Goal: Task Accomplishment & Management: Manage account settings

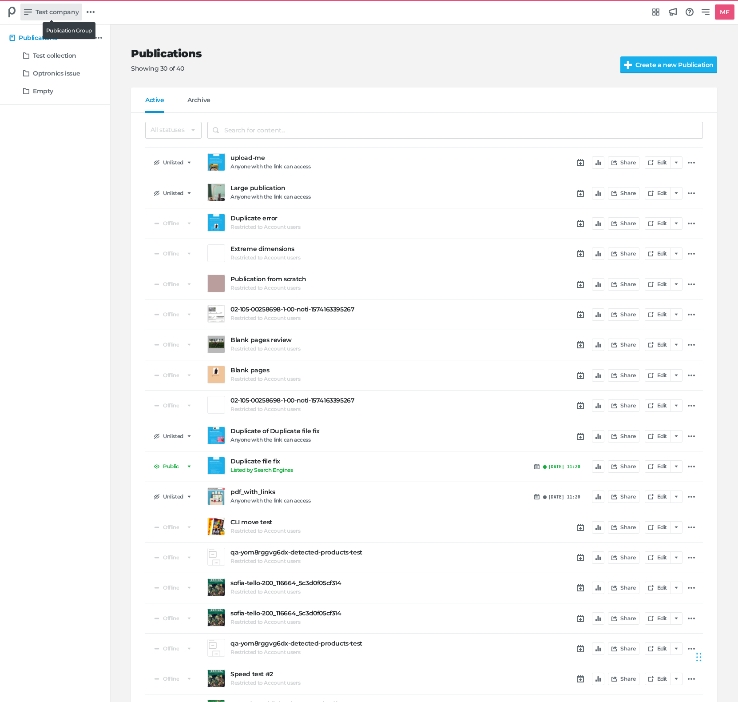
click at [68, 11] on span "Test company" at bounding box center [57, 12] width 43 height 10
click at [68, 10] on div "Switch publication group AB_Testing_QA Another grupo Delete publication test Te…" at bounding box center [369, 351] width 738 height 702
click at [94, 10] on link at bounding box center [90, 11] width 15 height 15
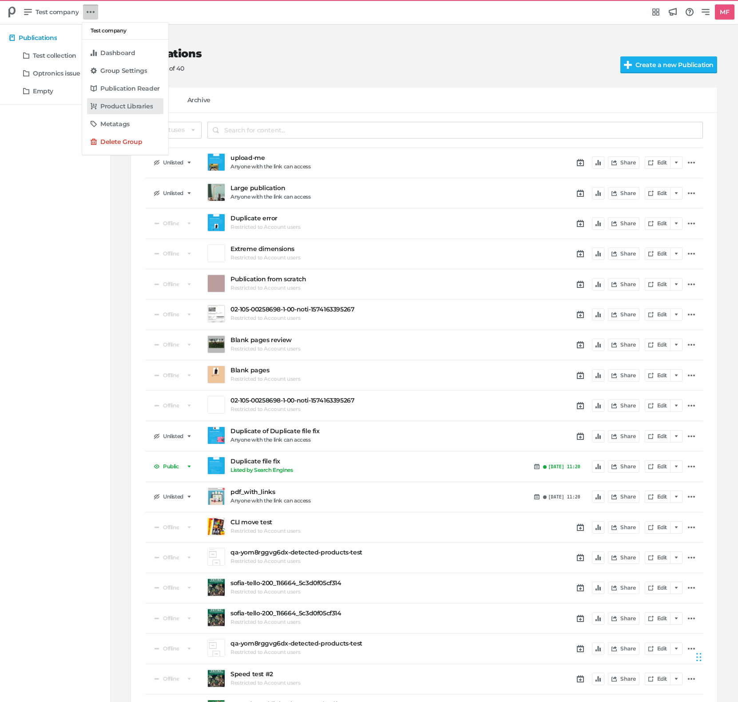
click at [108, 109] on h5 "Product Libraries" at bounding box center [126, 107] width 52 height 8
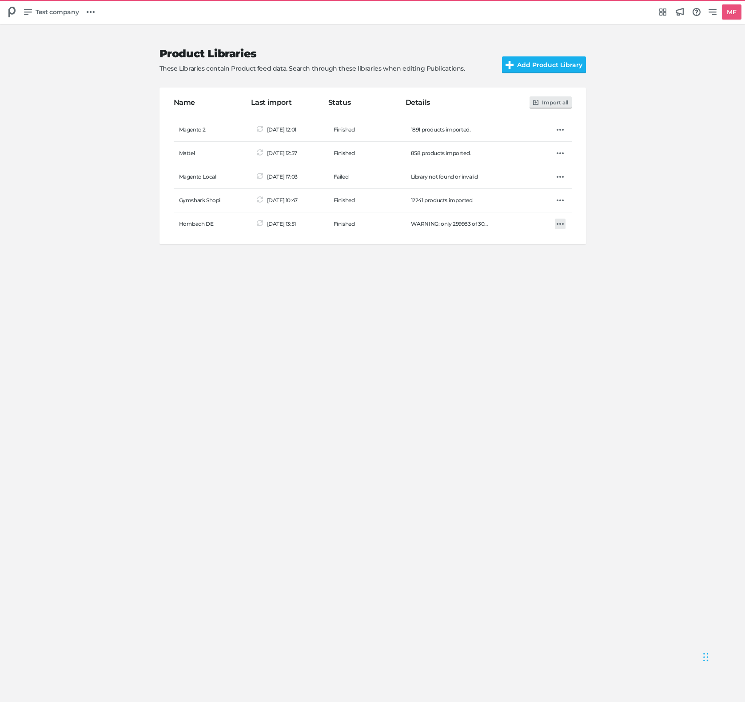
click at [562, 224] on icon at bounding box center [560, 224] width 7 height 2
click at [289, 283] on div "Import Edit Delete" at bounding box center [372, 351] width 745 height 702
click at [64, 16] on span "Test company" at bounding box center [57, 12] width 43 height 10
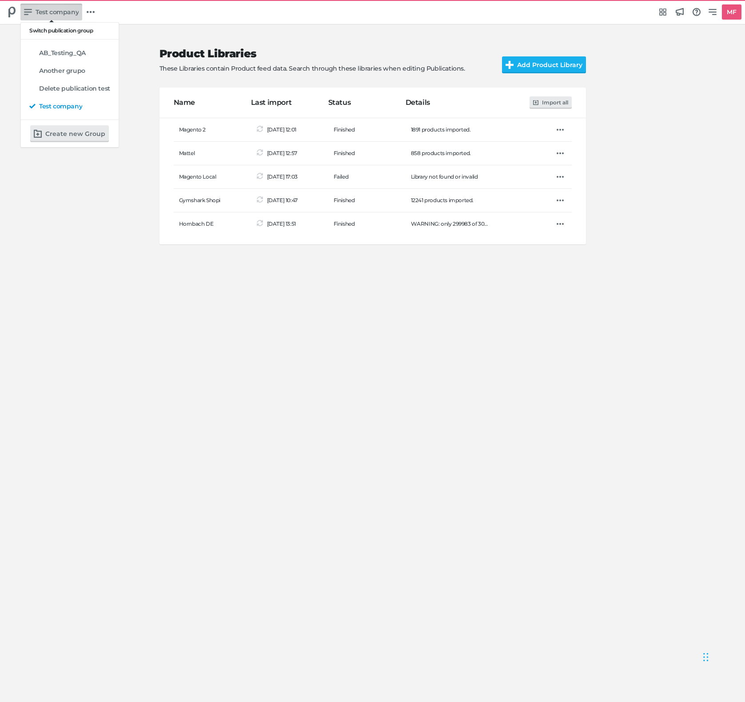
click at [64, 16] on div "Switch publication group AB_Testing_QA Another grupo Delete publication test Te…" at bounding box center [372, 351] width 745 height 702
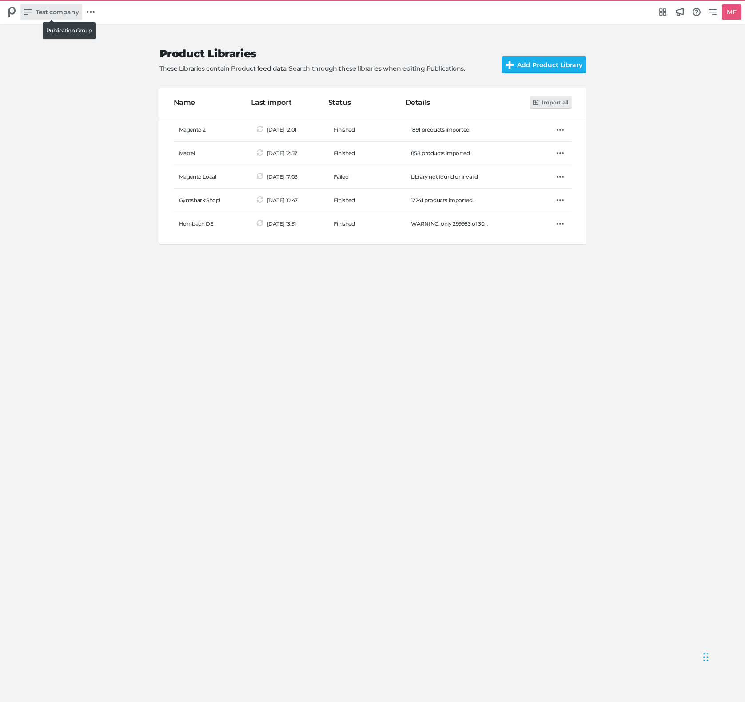
click at [64, 16] on span "Test company" at bounding box center [57, 12] width 43 height 10
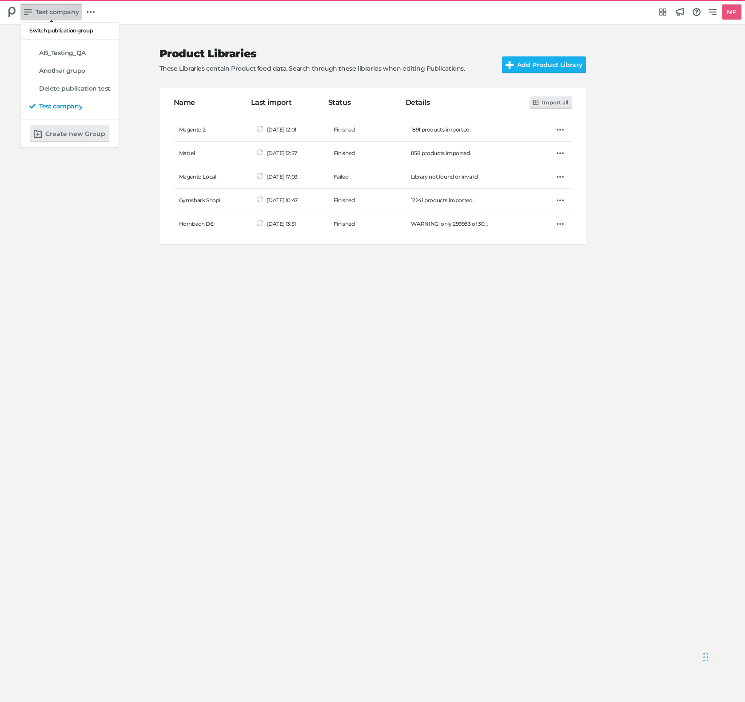
click at [64, 16] on div "Switch publication group AB_Testing_QA Another grupo Delete publication test Te…" at bounding box center [372, 351] width 745 height 702
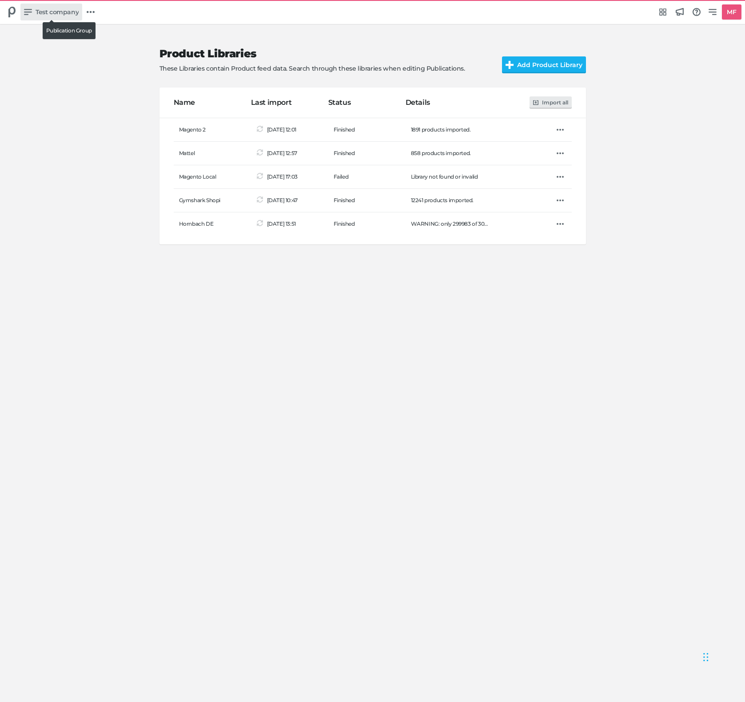
click at [43, 7] on link "Test company" at bounding box center [51, 12] width 62 height 17
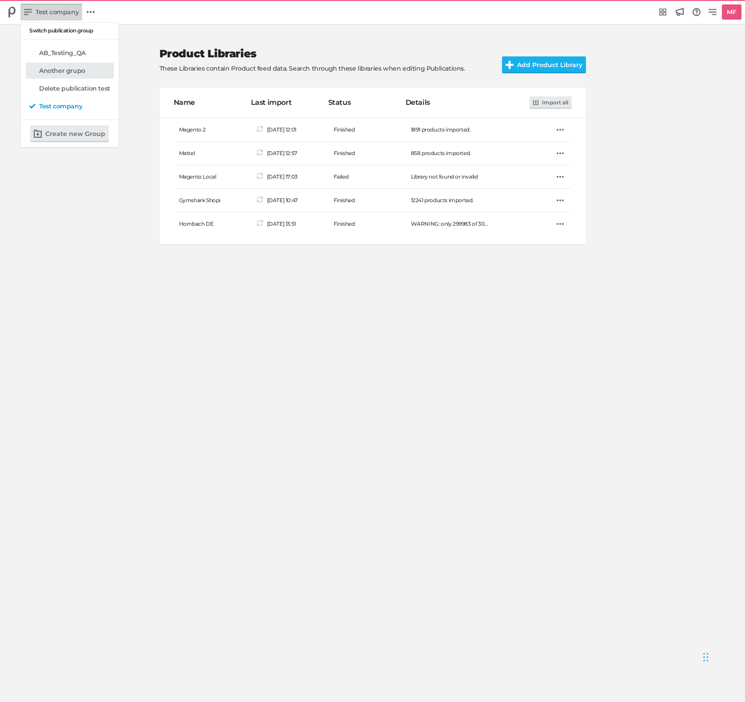
click at [79, 72] on h5 "Another grupo" at bounding box center [62, 71] width 46 height 8
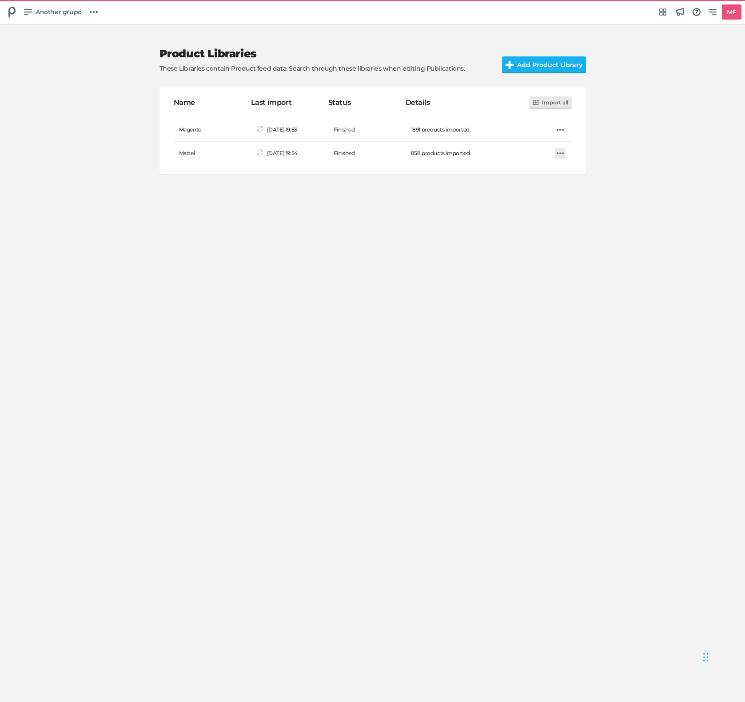
click at [560, 151] on icon at bounding box center [560, 153] width 7 height 7
click at [560, 151] on div "Import Edit Delete" at bounding box center [372, 351] width 745 height 702
click at [562, 130] on icon at bounding box center [560, 130] width 7 height 2
click at [419, 271] on div "Import Edit Delete" at bounding box center [372, 351] width 745 height 702
click at [563, 128] on icon at bounding box center [560, 129] width 7 height 7
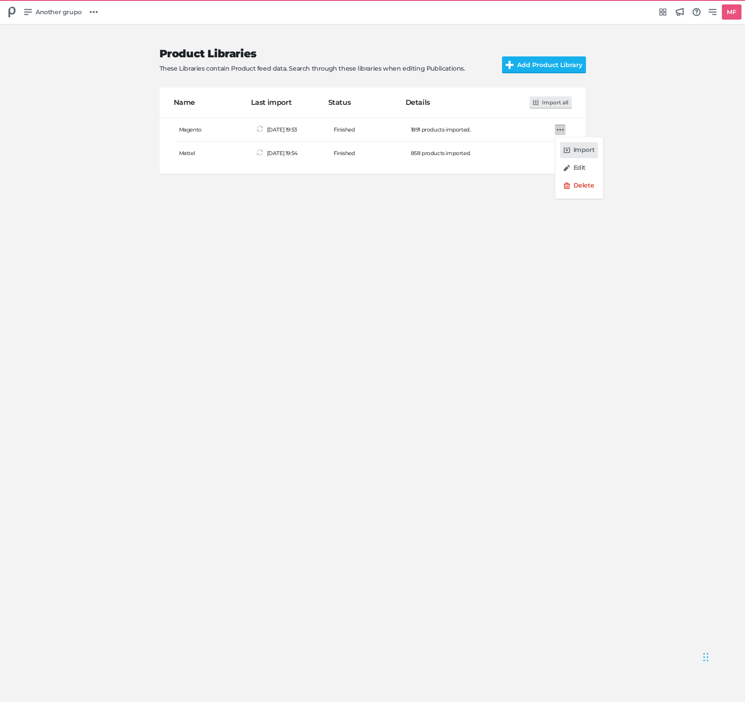
click at [578, 150] on h5 "Import" at bounding box center [584, 150] width 21 height 8
click at [632, 130] on div "Product Libraries These Libraries contain Product feed data. Search through the…" at bounding box center [372, 362] width 745 height 677
click at [567, 131] on td at bounding box center [532, 130] width 77 height 24
click at [557, 128] on icon at bounding box center [560, 129] width 7 height 7
click at [422, 404] on div "Import Edit Delete" at bounding box center [372, 351] width 745 height 702
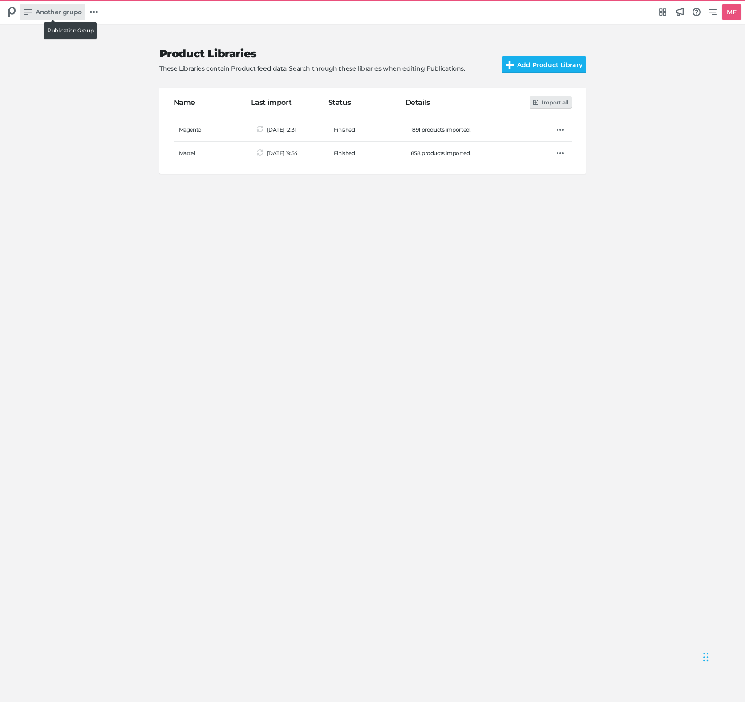
click at [57, 11] on span "Another grupo" at bounding box center [59, 12] width 46 height 10
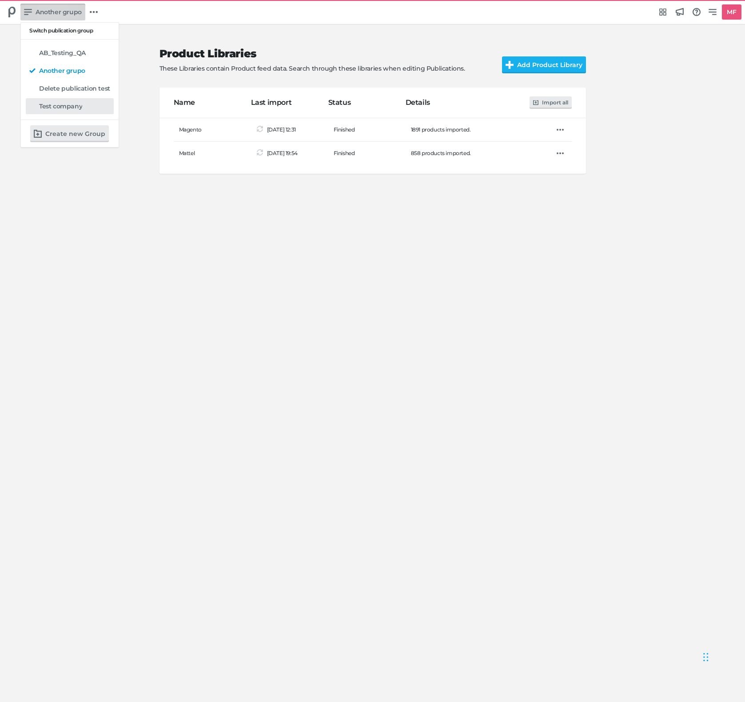
click at [69, 103] on h5 "Test company" at bounding box center [60, 107] width 43 height 8
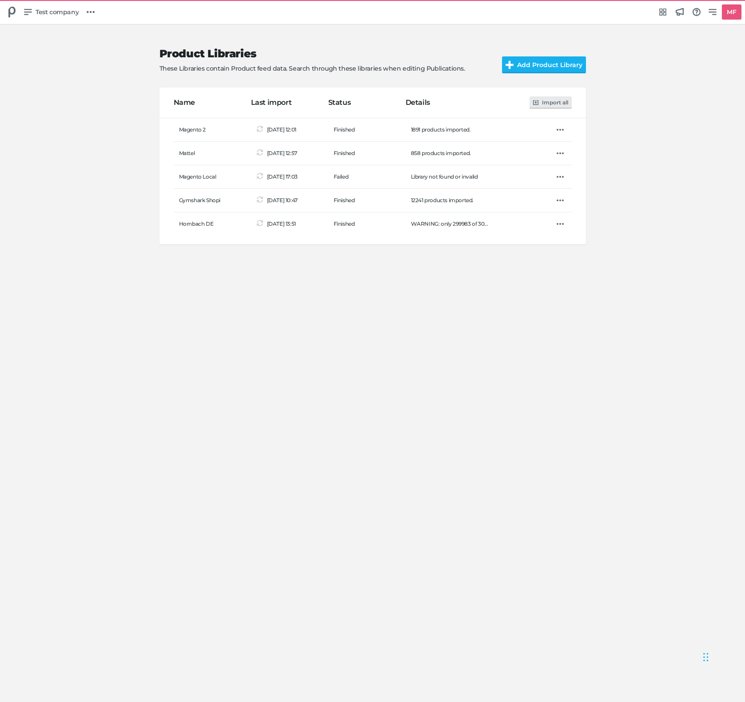
click at [567, 221] on td at bounding box center [532, 223] width 77 height 23
click at [558, 225] on icon at bounding box center [560, 223] width 7 height 7
click at [456, 291] on div "Import Edit Delete" at bounding box center [372, 351] width 745 height 702
click at [563, 130] on link at bounding box center [560, 129] width 11 height 11
click at [316, 361] on div "Import Edit Delete" at bounding box center [372, 351] width 745 height 702
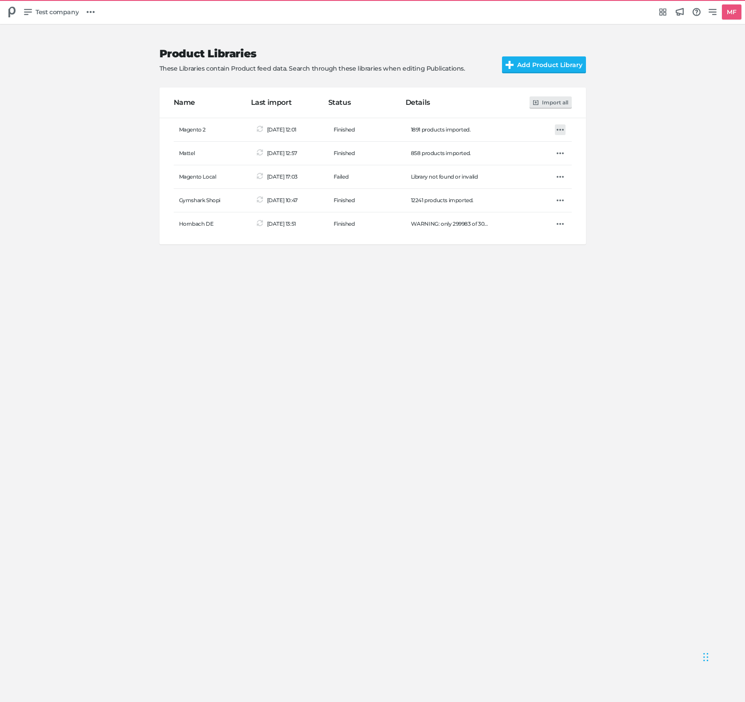
click at [561, 131] on icon at bounding box center [560, 129] width 7 height 7
click at [175, 360] on div "Import Edit Delete" at bounding box center [372, 351] width 745 height 702
click at [560, 131] on icon at bounding box center [560, 129] width 7 height 7
click at [579, 151] on h5 "Import" at bounding box center [584, 150] width 21 height 8
click at [560, 131] on icon at bounding box center [560, 129] width 7 height 7
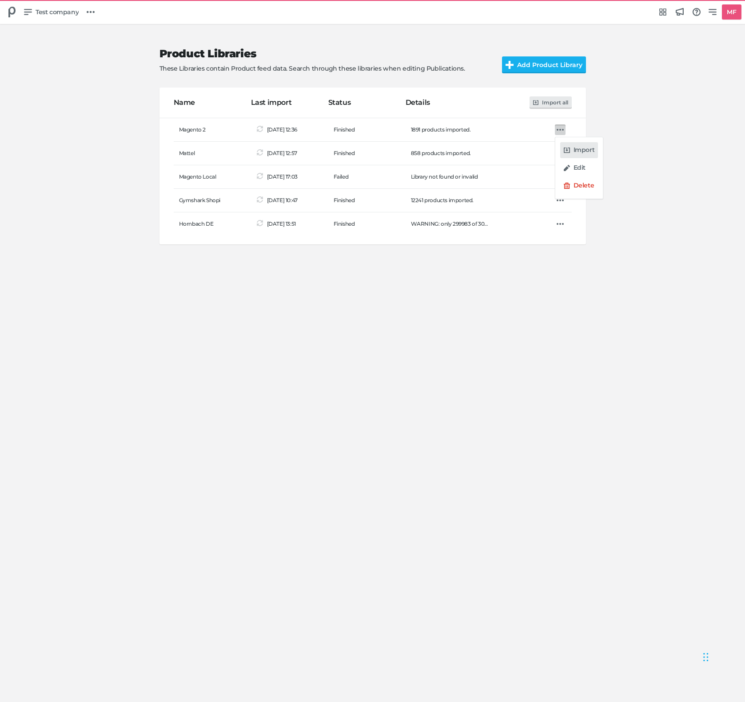
click at [574, 150] on h5 "Import" at bounding box center [584, 150] width 21 height 8
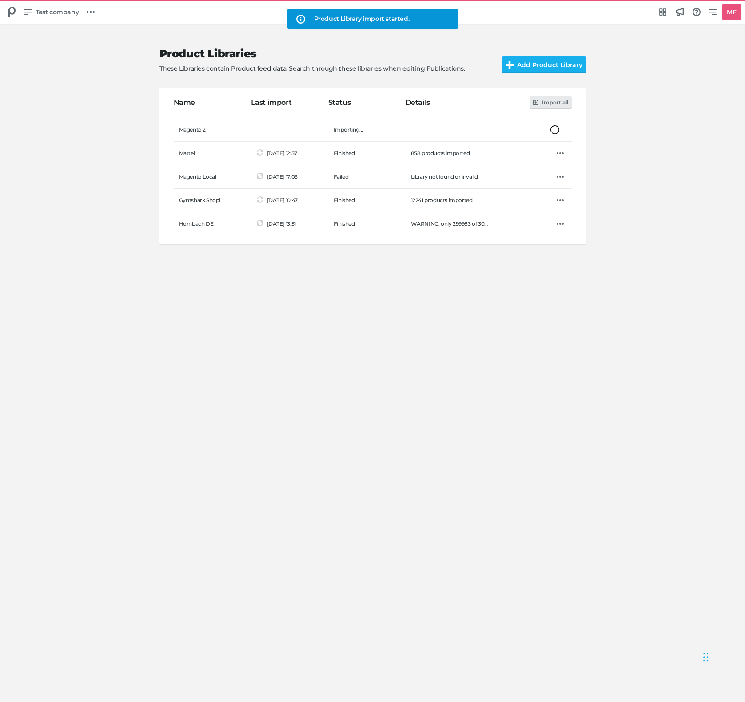
click at [481, 442] on div "Product Libraries These Libraries contain Product feed data. Search through the…" at bounding box center [372, 362] width 745 height 677
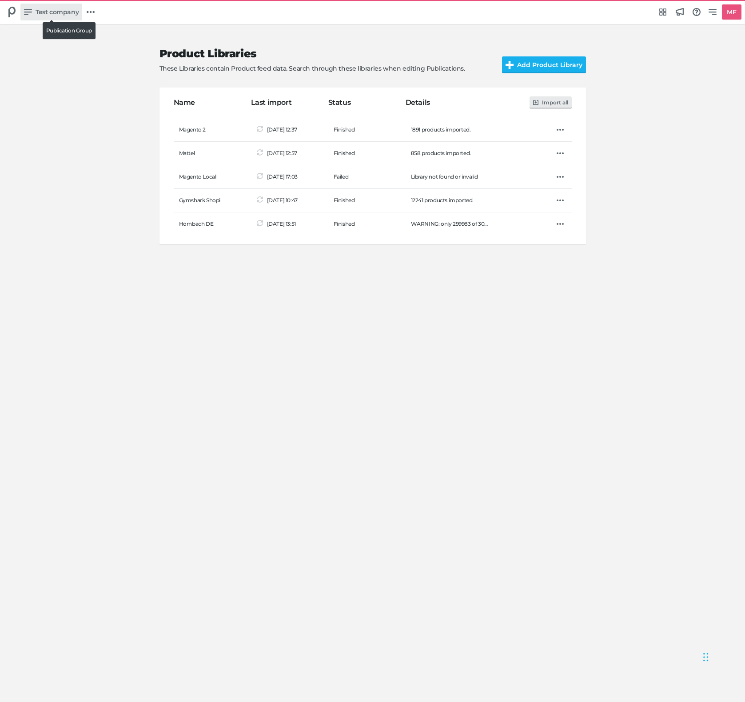
click at [43, 8] on span "Test company" at bounding box center [57, 12] width 43 height 10
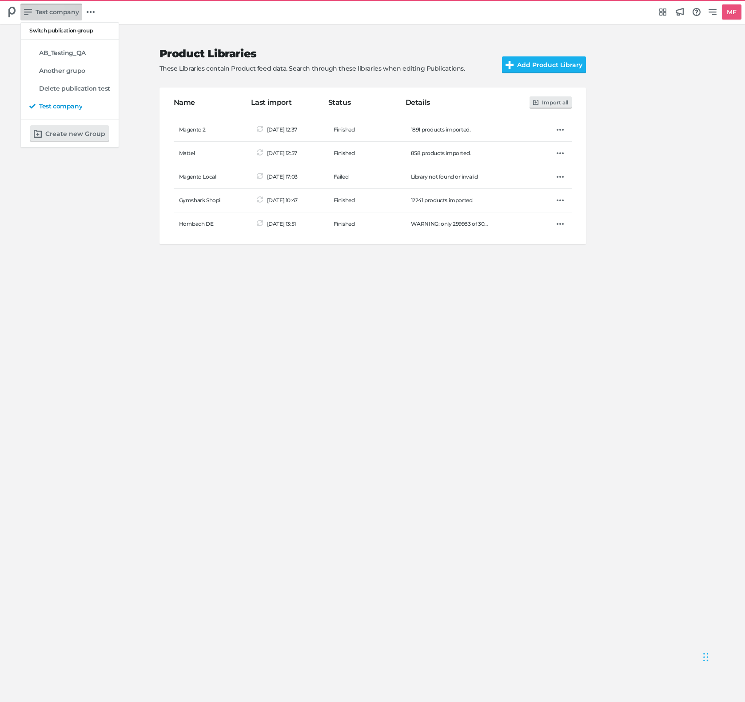
click at [44, 8] on div "Switch publication group AB_Testing_QA Another grupo Delete publication test Te…" at bounding box center [372, 351] width 745 height 702
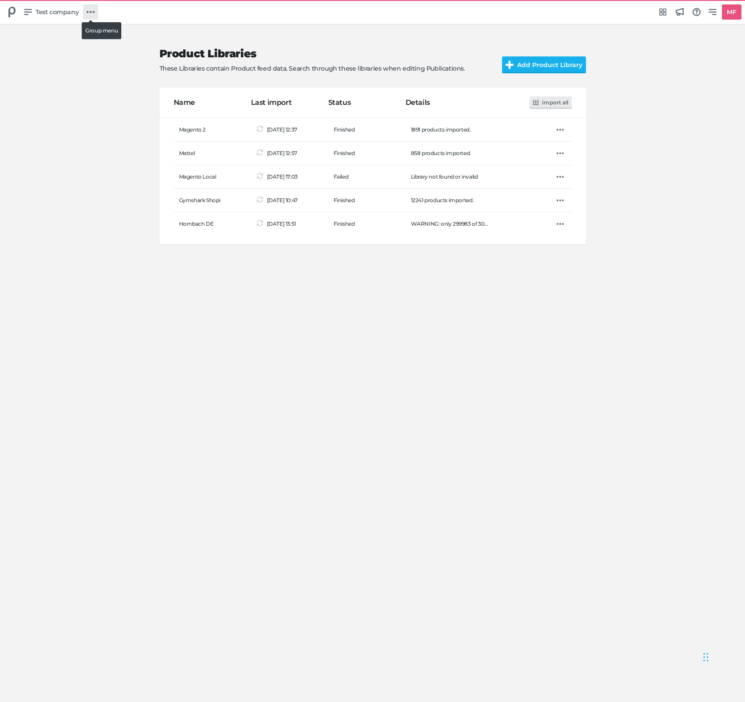
click at [88, 12] on icon at bounding box center [91, 12] width 8 height 2
click at [88, 11] on div "Test company Dashboard Group Settings Publication Reader Product Libraries Meta…" at bounding box center [372, 351] width 745 height 702
click at [727, 15] on h5 "MF" at bounding box center [731, 12] width 16 height 15
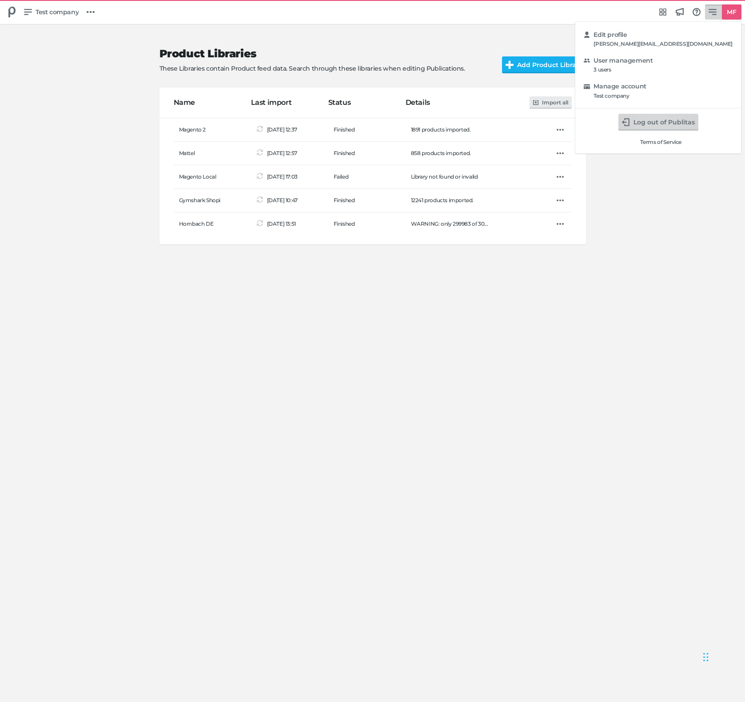
click at [685, 122] on button "Log out of Publitas" at bounding box center [658, 122] width 80 height 17
